Goal: Use online tool/utility: Utilize a website feature to perform a specific function

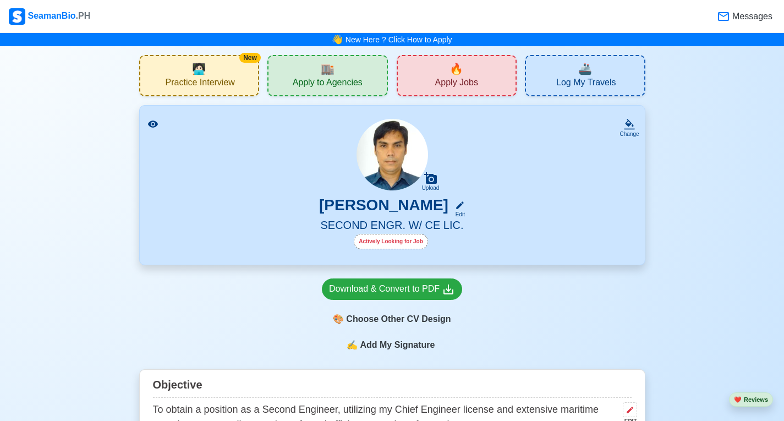
click at [397, 351] on span "Add My Signature" at bounding box center [396, 344] width 79 height 13
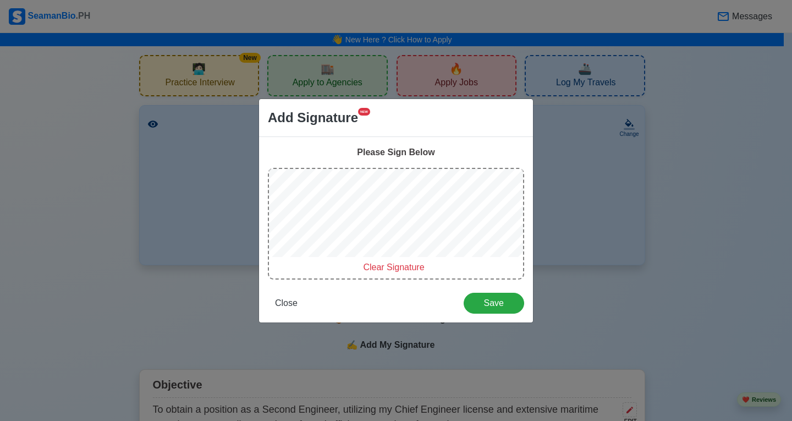
click at [398, 266] on span "Clear Signature" at bounding box center [393, 266] width 61 height 9
click at [397, 266] on span "Clear Signature" at bounding box center [393, 266] width 61 height 9
click at [410, 266] on span "Clear Signature" at bounding box center [393, 266] width 61 height 9
click at [407, 267] on span "Clear Signature" at bounding box center [393, 266] width 61 height 9
click at [395, 266] on span "Clear Signature" at bounding box center [393, 266] width 61 height 9
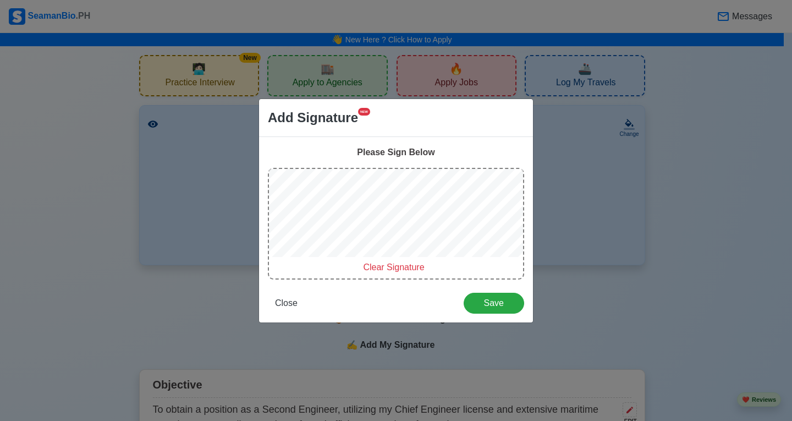
click at [376, 266] on span "Clear Signature" at bounding box center [393, 266] width 61 height 9
click at [399, 267] on span "Clear Signature" at bounding box center [393, 266] width 61 height 9
click at [382, 268] on span "Clear Signature" at bounding box center [393, 266] width 61 height 9
click at [379, 268] on span "Clear Signature" at bounding box center [393, 266] width 61 height 9
click at [397, 267] on span "Clear Signature" at bounding box center [393, 266] width 61 height 9
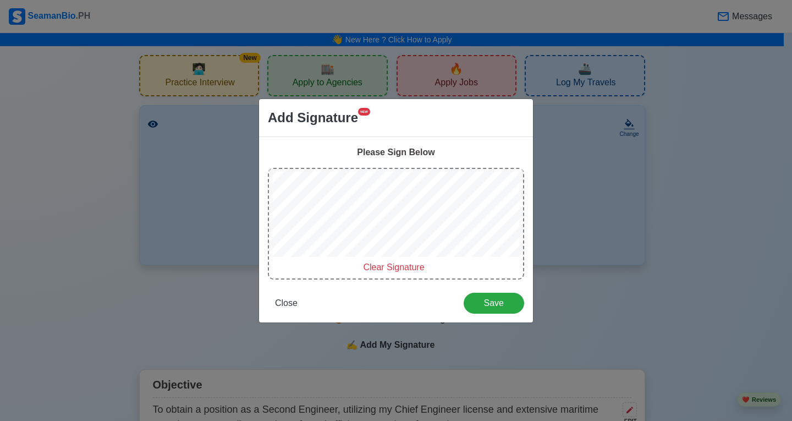
click at [411, 265] on span "Clear Signature" at bounding box center [393, 266] width 61 height 9
click at [399, 262] on span "Clear Signature" at bounding box center [393, 266] width 61 height 9
click at [416, 266] on span "Clear Signature" at bounding box center [393, 266] width 61 height 9
click at [399, 263] on span "Clear Signature" at bounding box center [393, 266] width 61 height 9
click at [395, 265] on span "Clear Signature" at bounding box center [393, 266] width 61 height 9
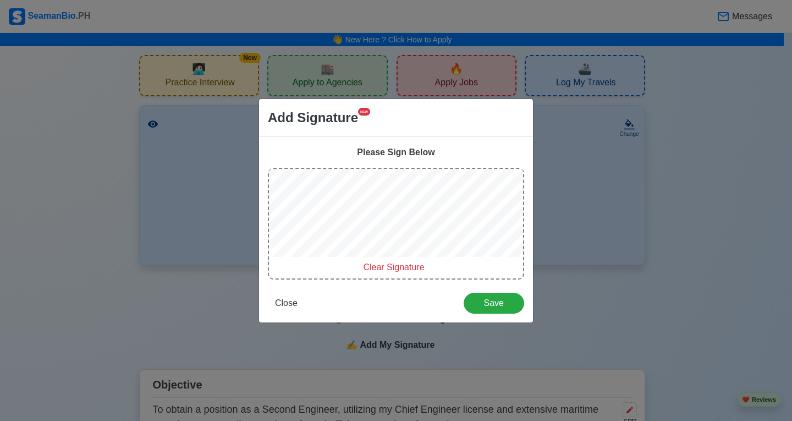
click at [406, 261] on div "Clear Signature" at bounding box center [394, 267] width 250 height 13
click at [397, 265] on span "Clear Signature" at bounding box center [393, 266] width 61 height 9
drag, startPoint x: 400, startPoint y: 269, endPoint x: 400, endPoint y: 262, distance: 6.6
click at [401, 267] on span "Clear Signature" at bounding box center [393, 266] width 61 height 9
click at [392, 263] on span "Clear Signature" at bounding box center [393, 266] width 61 height 9
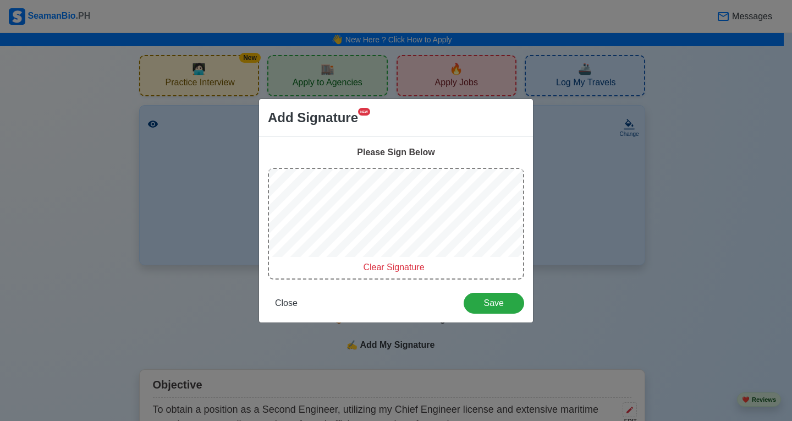
click at [399, 265] on span "Clear Signature" at bounding box center [393, 266] width 61 height 9
click at [398, 262] on span "Clear Signature" at bounding box center [393, 266] width 61 height 9
click at [398, 266] on span "Clear Signature" at bounding box center [393, 266] width 61 height 9
click at [405, 263] on span "Clear Signature" at bounding box center [393, 266] width 61 height 9
click at [395, 268] on span "Clear Signature" at bounding box center [393, 266] width 61 height 9
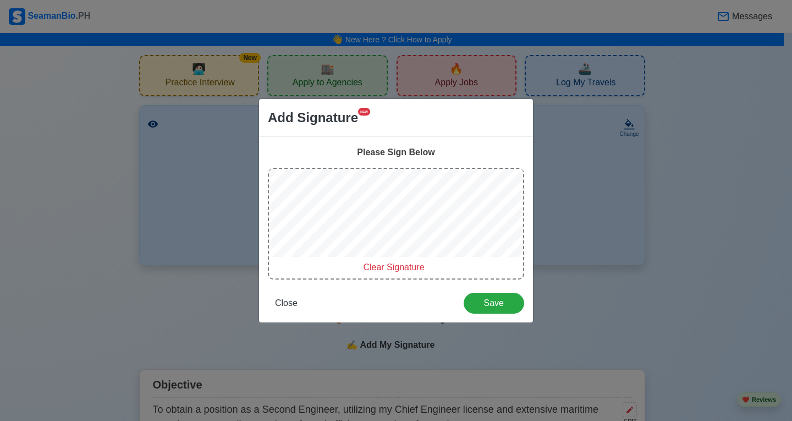
click at [396, 269] on span "Clear Signature" at bounding box center [393, 266] width 61 height 9
click at [400, 271] on span "Clear Signature" at bounding box center [393, 266] width 61 height 9
click at [403, 266] on span "Clear Signature" at bounding box center [393, 266] width 61 height 9
click at [412, 268] on span "Clear Signature" at bounding box center [393, 266] width 61 height 9
click at [411, 267] on span "Clear Signature" at bounding box center [393, 266] width 61 height 9
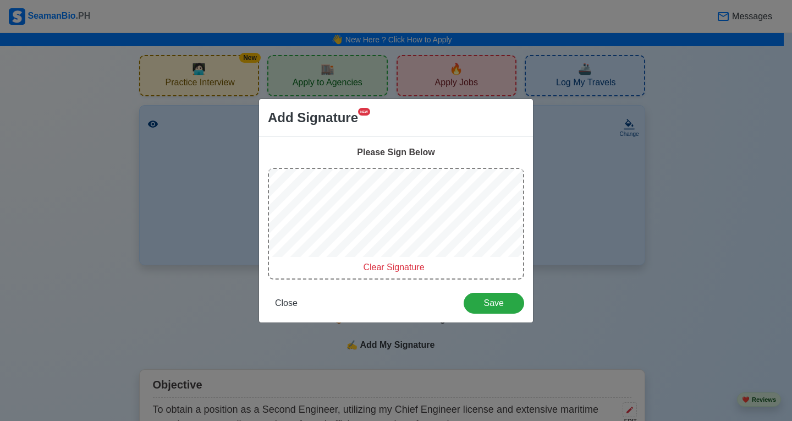
click at [407, 270] on span "Clear Signature" at bounding box center [393, 266] width 61 height 9
click at [400, 270] on span "Clear Signature" at bounding box center [393, 266] width 61 height 9
click at [415, 268] on span "Clear Signature" at bounding box center [393, 266] width 61 height 9
click at [401, 269] on span "Clear Signature" at bounding box center [393, 266] width 61 height 9
click at [417, 270] on span "Clear Signature" at bounding box center [393, 266] width 61 height 9
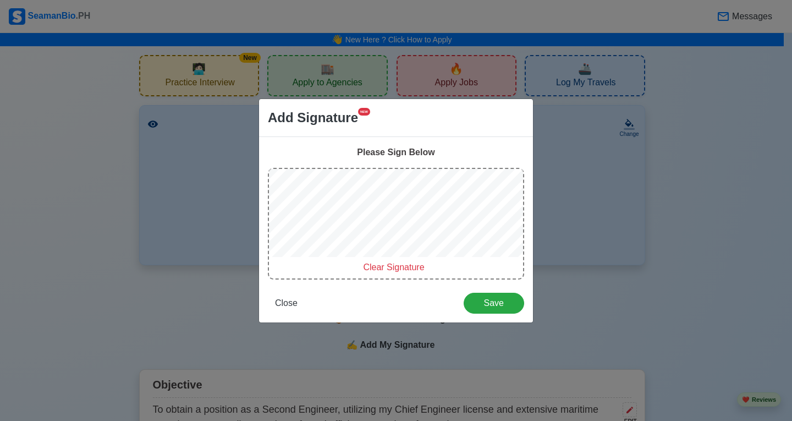
click at [401, 270] on span "Clear Signature" at bounding box center [393, 266] width 61 height 9
click at [399, 271] on span "Clear Signature" at bounding box center [393, 266] width 61 height 9
click at [407, 265] on span "Clear Signature" at bounding box center [393, 266] width 61 height 9
click at [391, 269] on span "Clear Signature" at bounding box center [393, 266] width 61 height 9
click at [401, 272] on span "Clear Signature" at bounding box center [393, 266] width 61 height 9
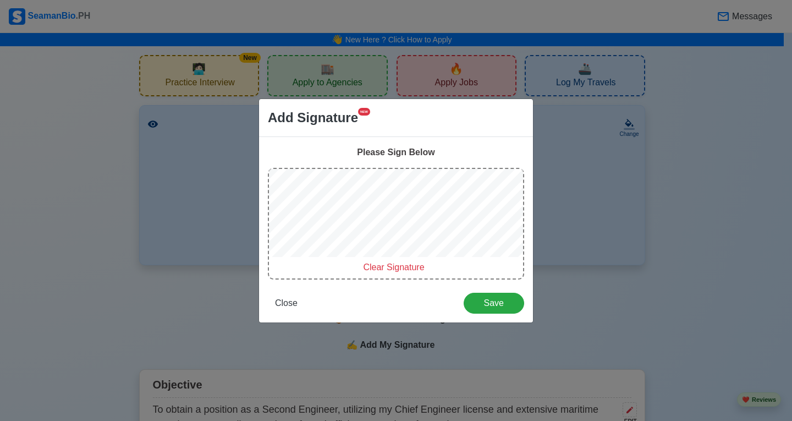
click at [398, 271] on span "Clear Signature" at bounding box center [393, 266] width 61 height 9
click at [391, 271] on span "Clear Signature" at bounding box center [393, 266] width 61 height 9
click at [400, 272] on span "Clear Signature" at bounding box center [393, 266] width 61 height 9
click at [407, 271] on span "Clear Signature" at bounding box center [393, 266] width 61 height 9
click at [403, 270] on span "Clear Signature" at bounding box center [393, 266] width 61 height 9
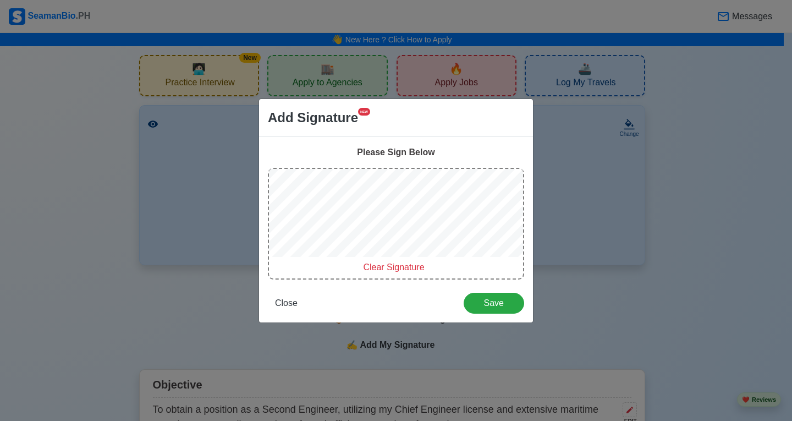
click at [408, 262] on span "Clear Signature" at bounding box center [393, 266] width 61 height 9
click at [398, 270] on span "Clear Signature" at bounding box center [393, 266] width 61 height 9
click at [401, 270] on span "Clear Signature" at bounding box center [393, 266] width 61 height 9
click at [403, 269] on span "Clear Signature" at bounding box center [393, 266] width 61 height 9
click at [401, 269] on span "Clear Signature" at bounding box center [393, 266] width 61 height 9
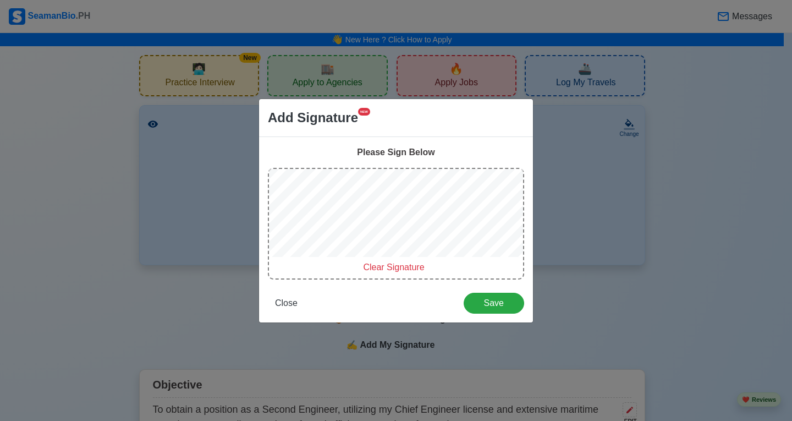
click at [401, 269] on span "Clear Signature" at bounding box center [393, 266] width 61 height 9
click at [390, 271] on span "Clear Signature" at bounding box center [393, 266] width 61 height 9
click at [389, 272] on span "Clear Signature" at bounding box center [393, 266] width 61 height 9
click at [402, 272] on span "Clear Signature" at bounding box center [393, 266] width 61 height 9
click at [401, 265] on span "Clear Signature" at bounding box center [393, 266] width 61 height 9
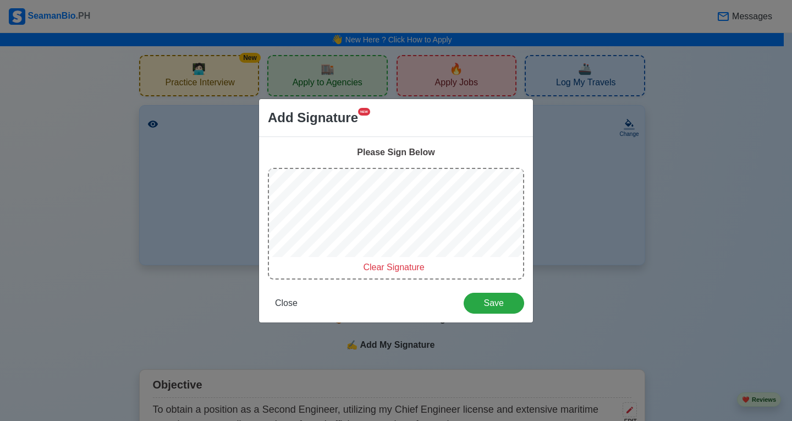
click at [401, 267] on span "Clear Signature" at bounding box center [393, 266] width 61 height 9
click at [393, 268] on span "Clear Signature" at bounding box center [393, 266] width 61 height 9
click at [399, 271] on span "Clear Signature" at bounding box center [393, 266] width 61 height 9
click at [404, 271] on span "Clear Signature" at bounding box center [393, 266] width 61 height 9
click at [404, 269] on span "Clear Signature" at bounding box center [393, 266] width 61 height 9
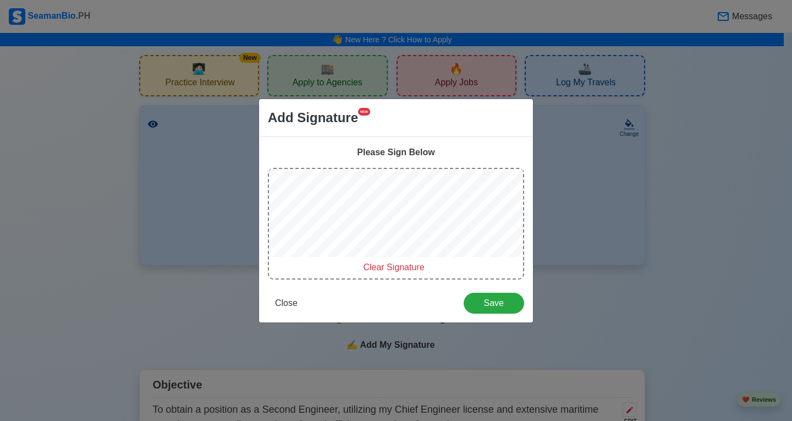
click at [400, 269] on span "Clear Signature" at bounding box center [393, 266] width 61 height 9
click at [404, 271] on span "Clear Signature" at bounding box center [393, 266] width 61 height 9
click at [401, 269] on span "Clear Signature" at bounding box center [393, 266] width 61 height 9
click at [396, 270] on span "Clear Signature" at bounding box center [393, 266] width 61 height 9
click at [411, 271] on span "Clear Signature" at bounding box center [393, 266] width 61 height 9
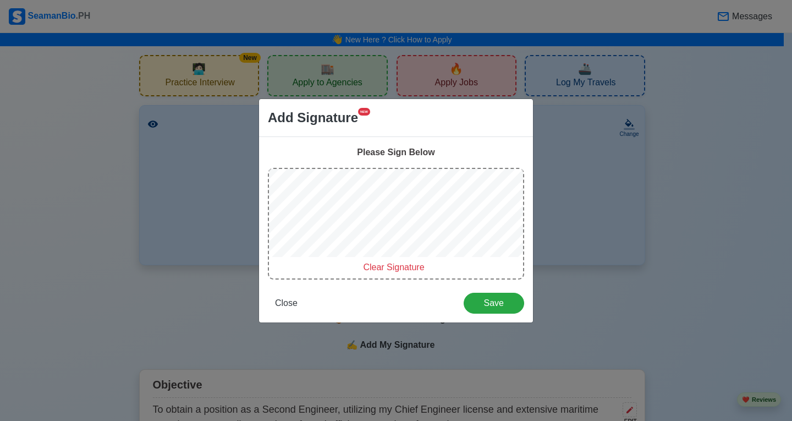
click at [395, 272] on span "Clear Signature" at bounding box center [393, 266] width 61 height 9
click at [405, 271] on span "Clear Signature" at bounding box center [393, 266] width 61 height 9
click at [395, 268] on span "Clear Signature" at bounding box center [393, 266] width 61 height 9
click at [486, 302] on span "Save" at bounding box center [494, 302] width 46 height 9
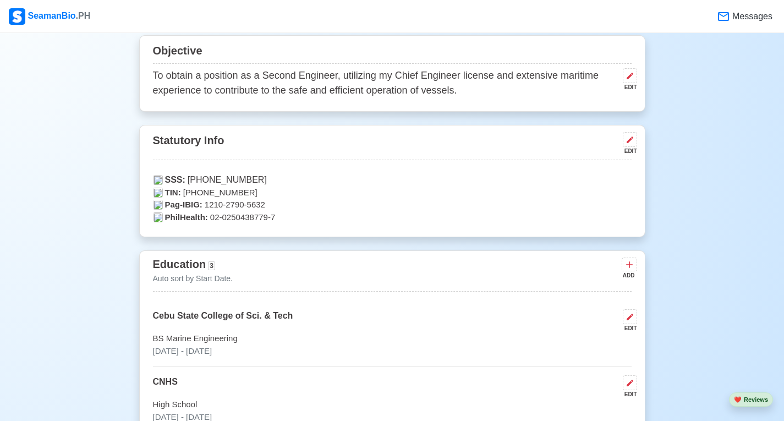
scroll to position [12, 0]
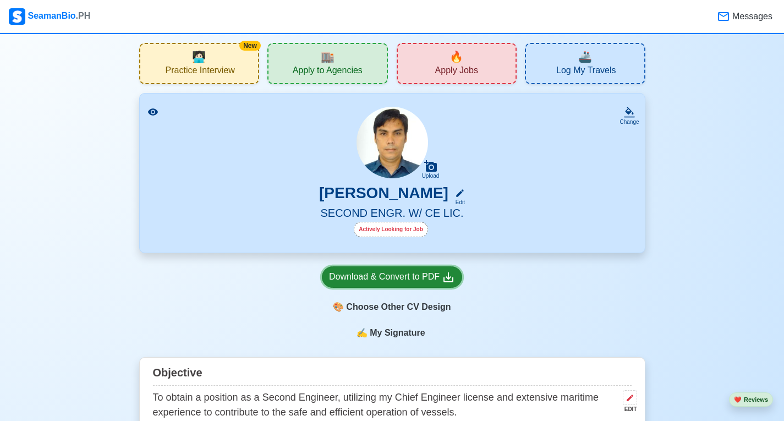
click at [442, 280] on icon at bounding box center [448, 277] width 13 height 13
